Goal: Navigation & Orientation: Find specific page/section

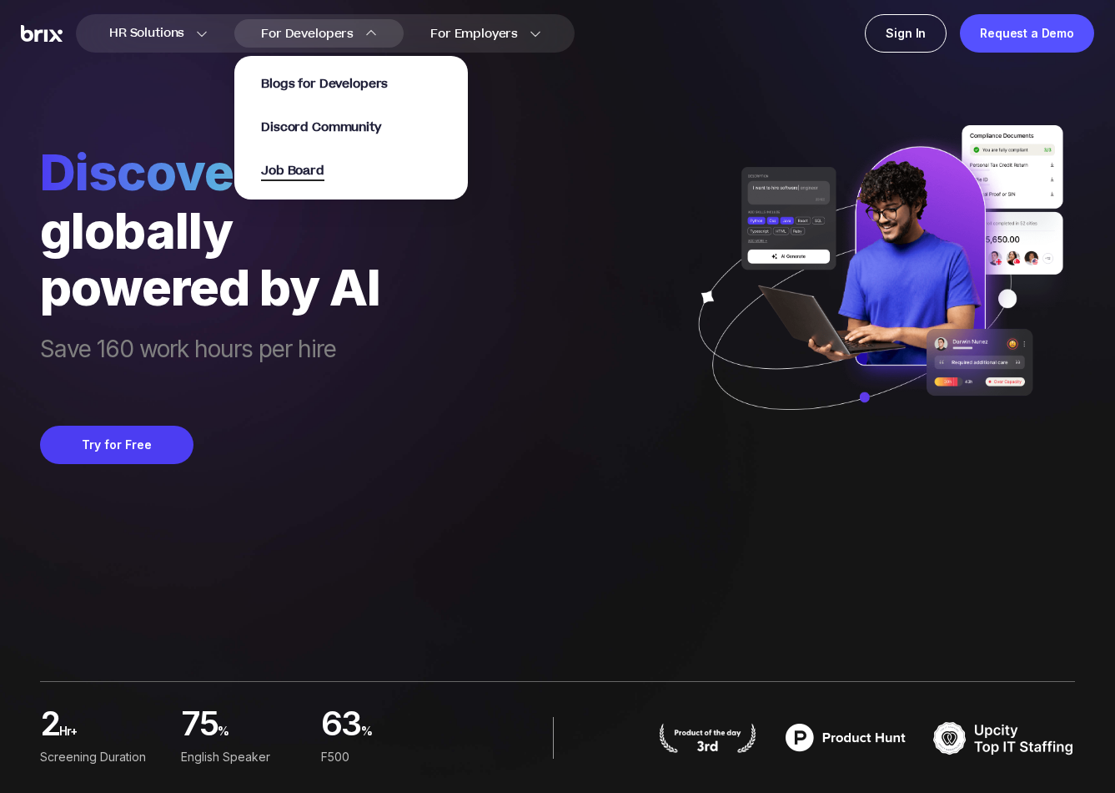
click at [300, 166] on span "Job Board" at bounding box center [292, 171] width 63 height 19
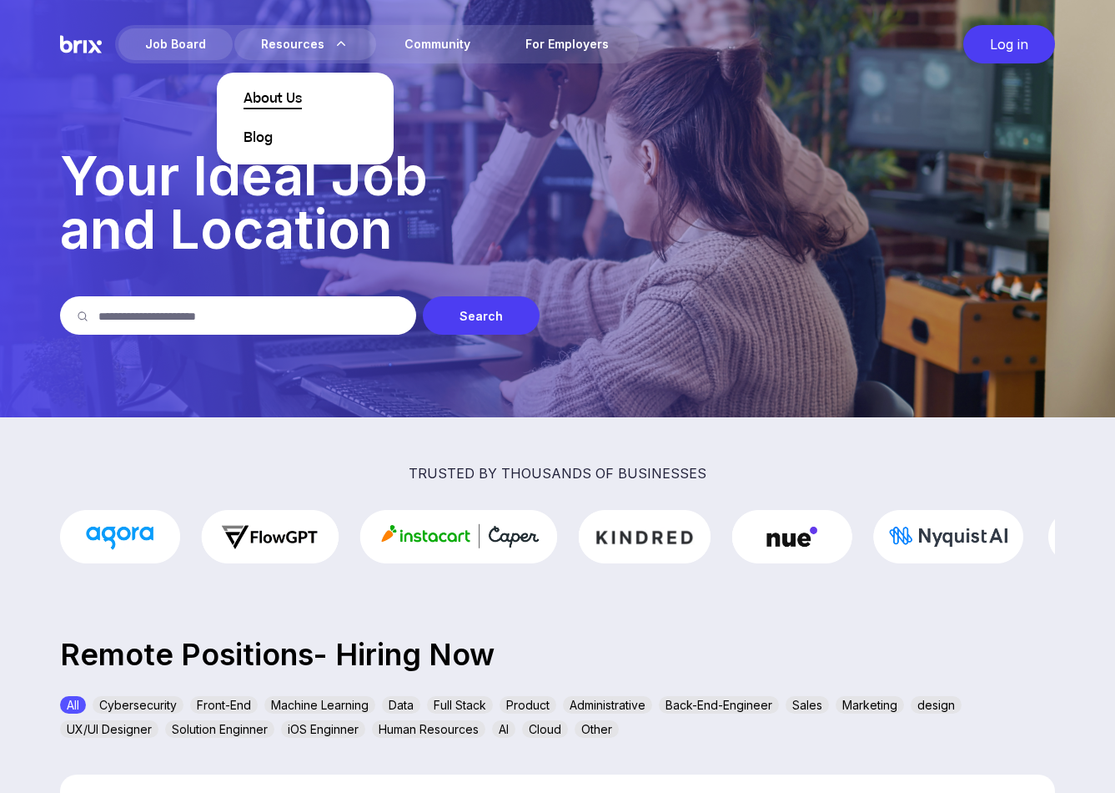
click at [279, 93] on span "About Us" at bounding box center [273, 99] width 58 height 20
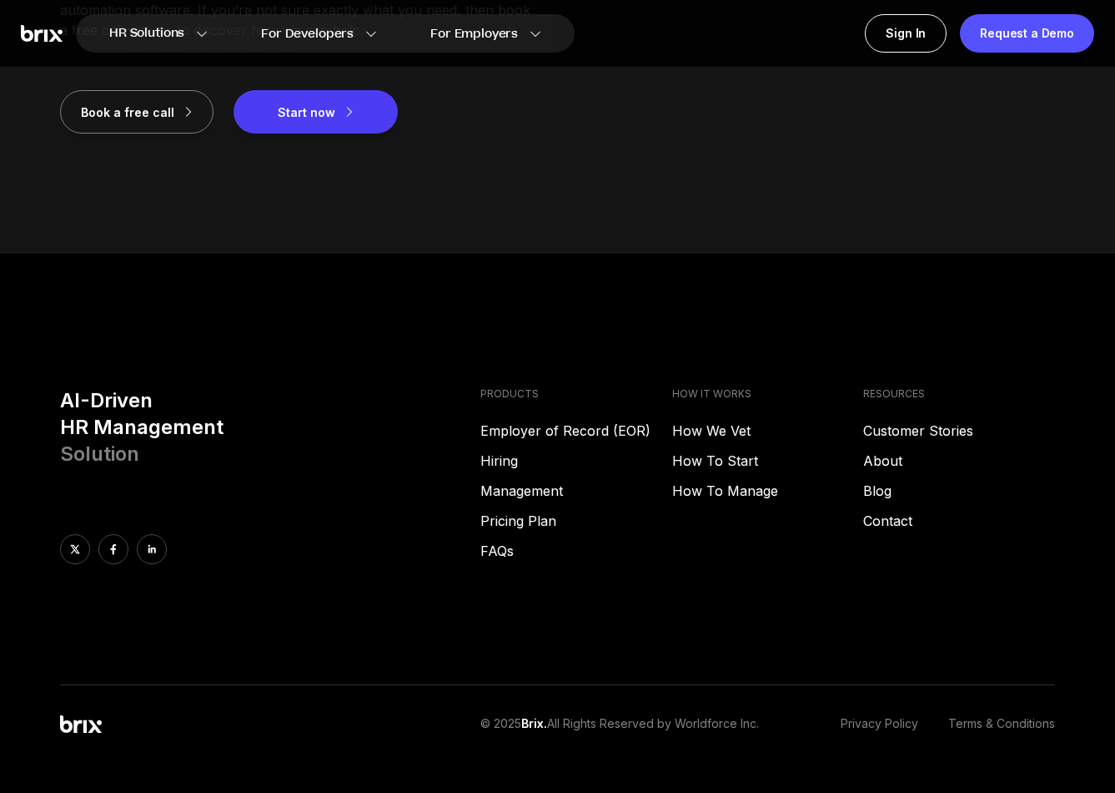
scroll to position [2159, 0]
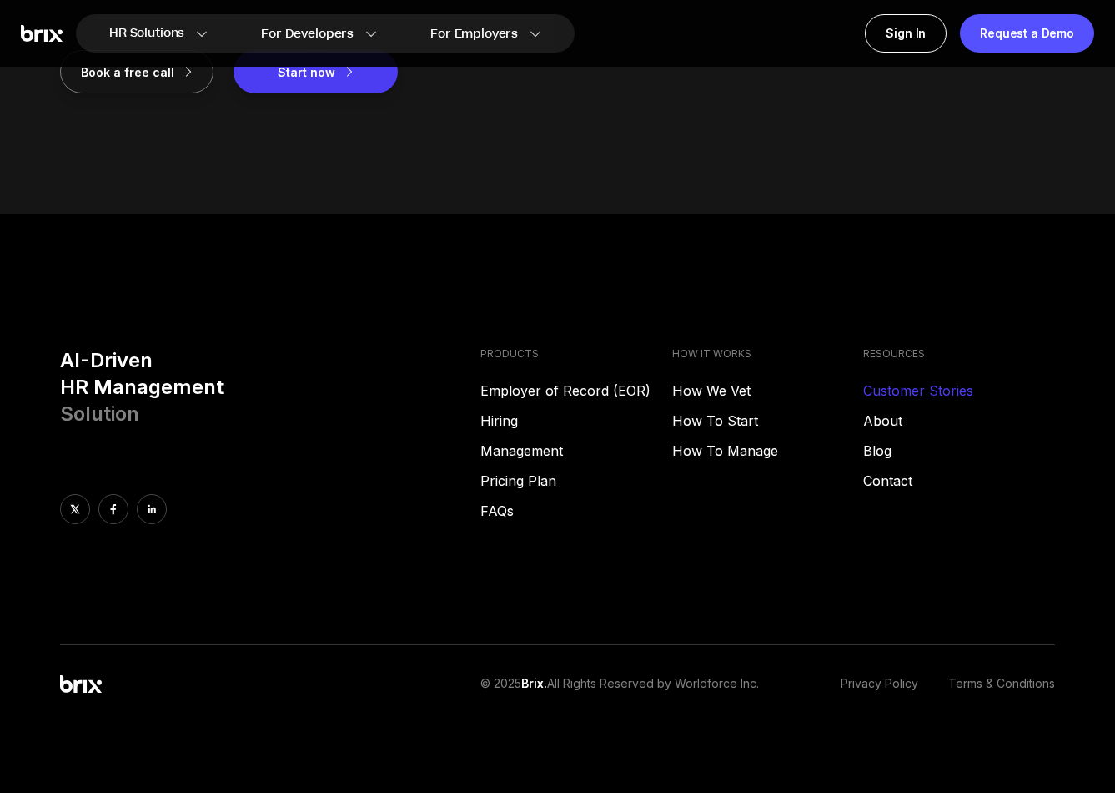
click at [894, 387] on link "Customer Stories" at bounding box center [959, 390] width 192 height 20
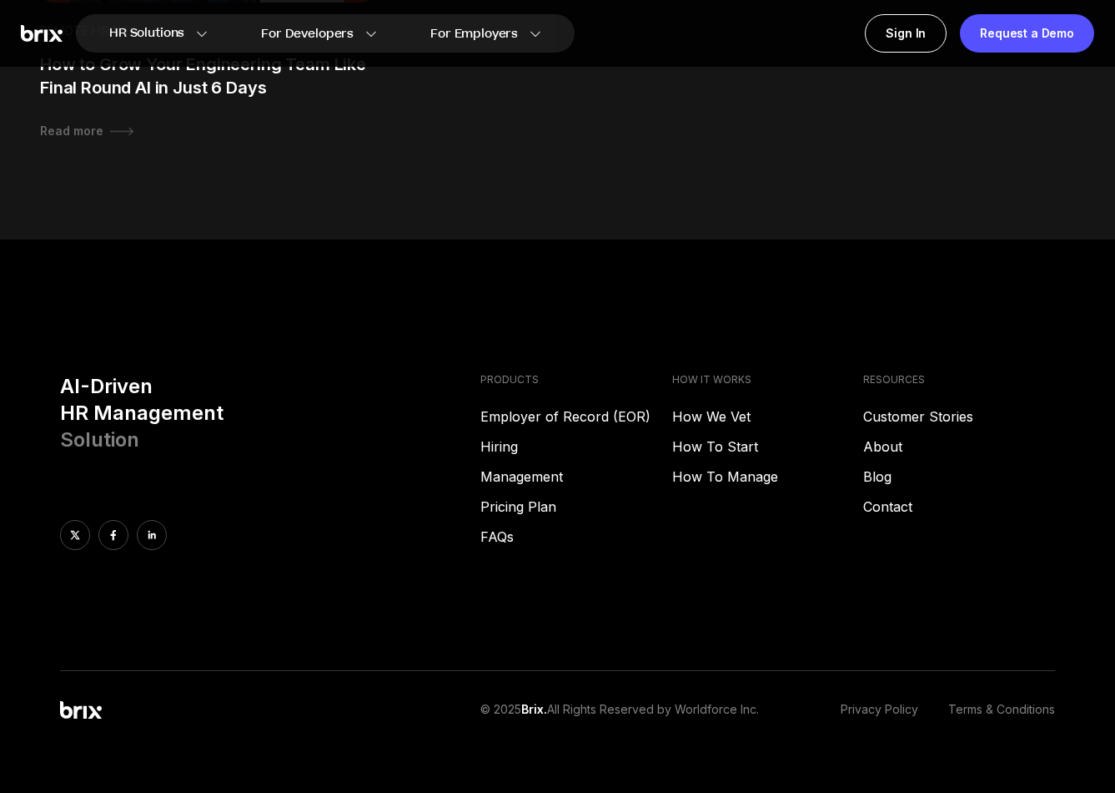
scroll to position [2138, 0]
